Goal: Task Accomplishment & Management: Manage account settings

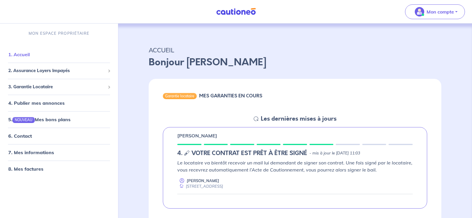
click at [20, 53] on link "1. Accueil" at bounding box center [19, 55] width 22 height 6
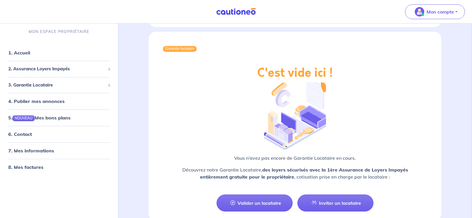
scroll to position [443, 0]
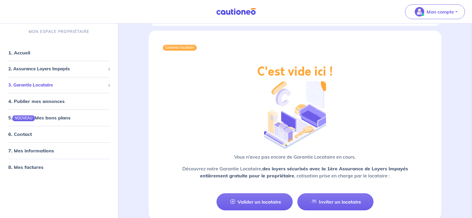
click at [57, 84] on span "3. Garantie Locataire" at bounding box center [56, 85] width 97 height 7
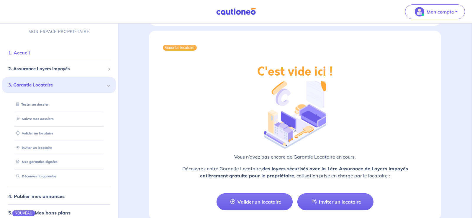
click at [23, 52] on link "1. Accueil" at bounding box center [19, 53] width 22 height 6
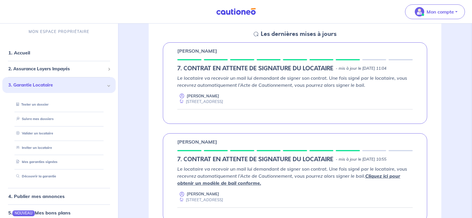
scroll to position [0, 0]
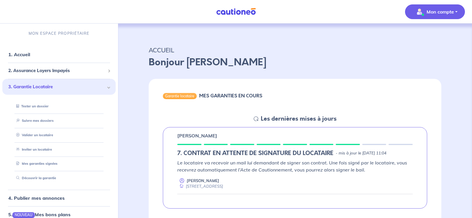
click at [281, 12] on p "Mon compte" at bounding box center [439, 11] width 27 height 7
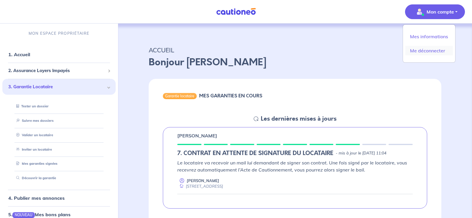
click at [281, 50] on link "Me déconnecter" at bounding box center [428, 50] width 47 height 9
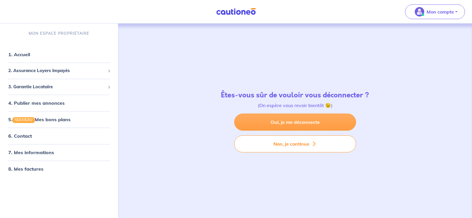
click at [281, 120] on link "Oui, je me déconnecte" at bounding box center [295, 122] width 122 height 17
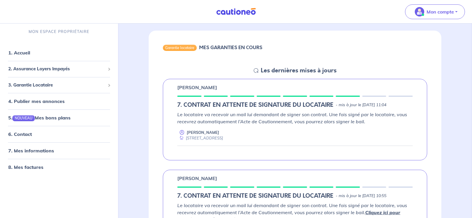
scroll to position [47, 0]
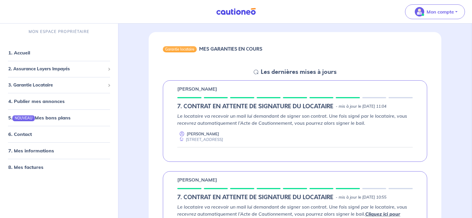
click at [311, 188] on div "Kylian MAROLANY 7. CONTRAT EN ATTENTE DE SIGNATURE DU LOCATAIRE - mis à jour le…" at bounding box center [295, 216] width 264 height 89
click at [278, 70] on h5 "Les dernières mises à jours" at bounding box center [299, 72] width 76 height 7
